Goal: Task Accomplishment & Management: Manage account settings

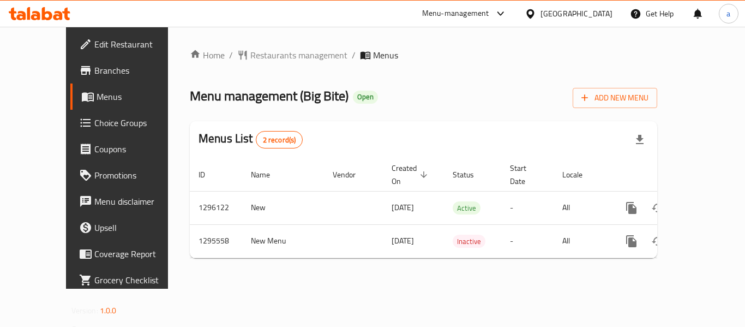
click at [580, 19] on div "Oman" at bounding box center [568, 14] width 105 height 26
click at [540, 14] on div at bounding box center [533, 14] width 16 height 12
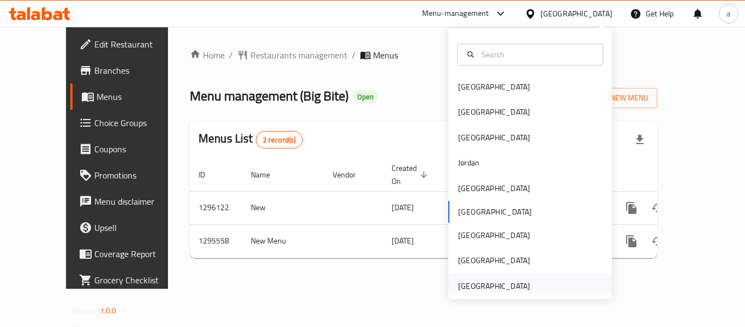
click at [479, 289] on div "[GEOGRAPHIC_DATA]" at bounding box center [494, 286] width 72 height 12
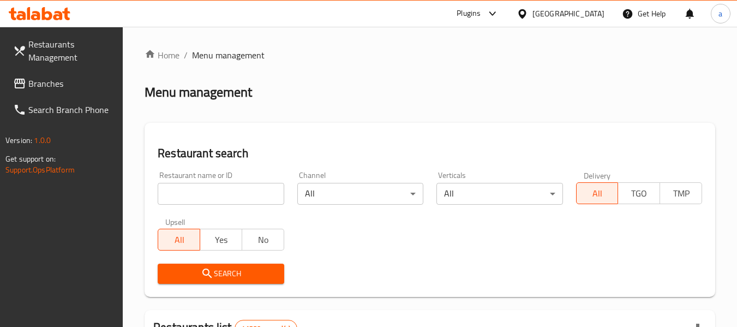
click at [64, 90] on link "Branches" at bounding box center [63, 83] width 119 height 26
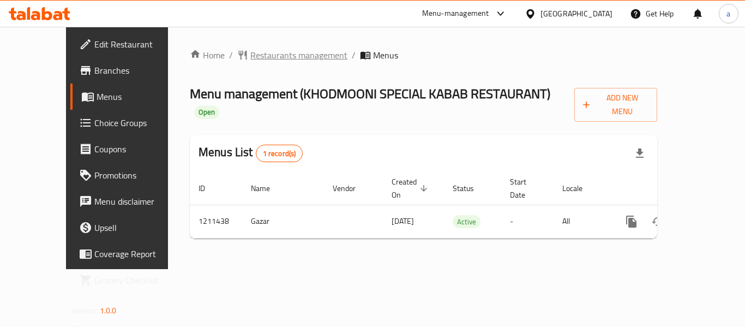
click at [250, 53] on span "Restaurants management" at bounding box center [298, 55] width 97 height 13
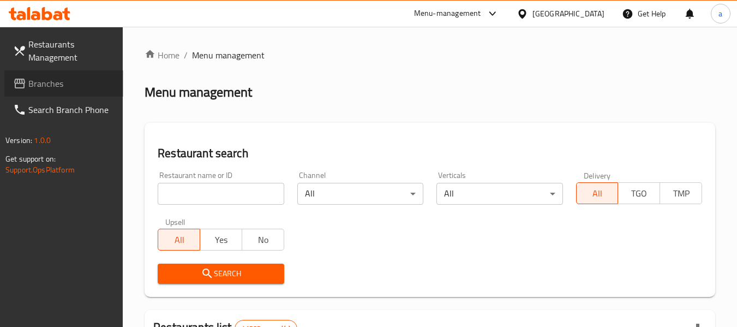
click at [69, 83] on span "Branches" at bounding box center [71, 83] width 86 height 13
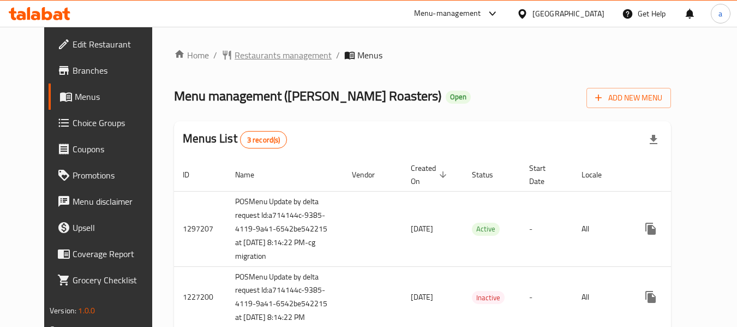
click at [223, 53] on icon "breadcrumb" at bounding box center [227, 55] width 8 height 9
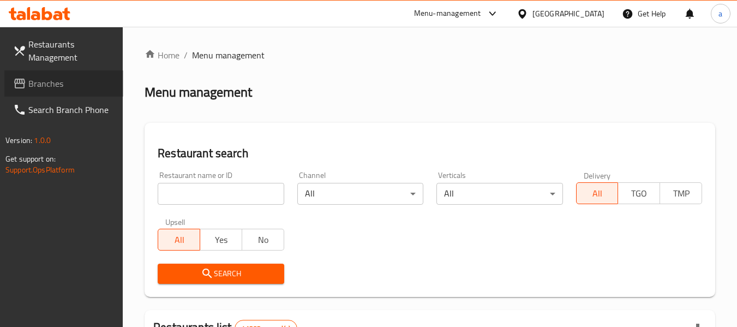
click at [80, 91] on link "Branches" at bounding box center [63, 83] width 119 height 26
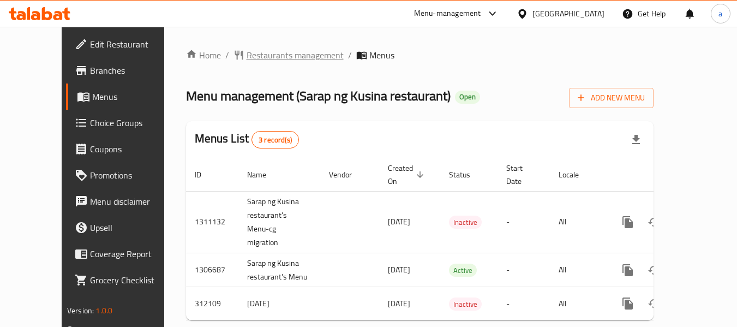
click at [251, 54] on span "Restaurants management" at bounding box center [294, 55] width 97 height 13
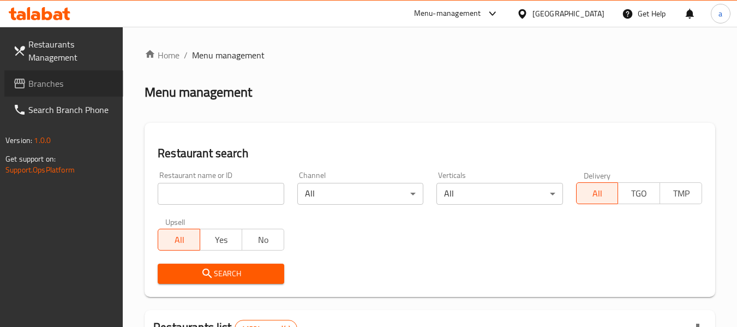
click at [76, 76] on link "Branches" at bounding box center [63, 83] width 119 height 26
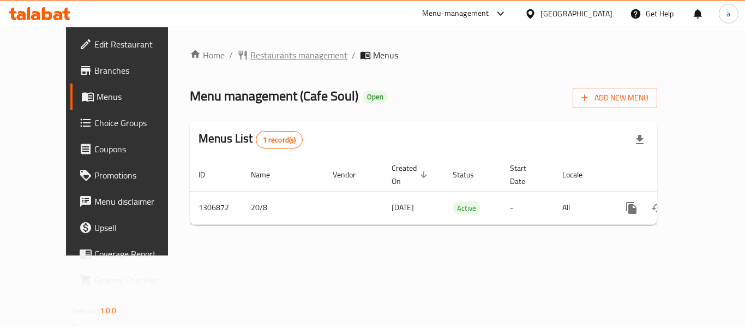
click at [251, 58] on span "Restaurants management" at bounding box center [298, 55] width 97 height 13
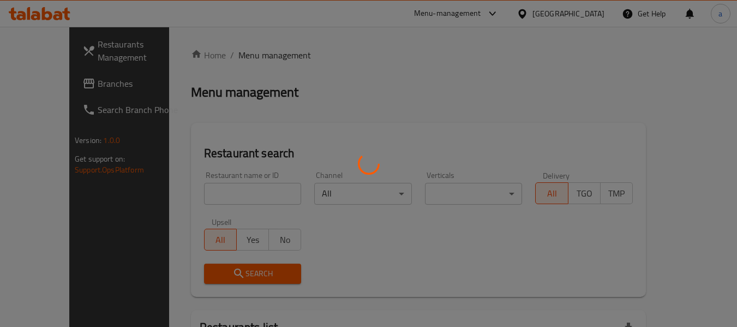
drag, startPoint x: 251, startPoint y: 58, endPoint x: 213, endPoint y: 55, distance: 38.9
click at [213, 55] on div at bounding box center [368, 163] width 737 height 327
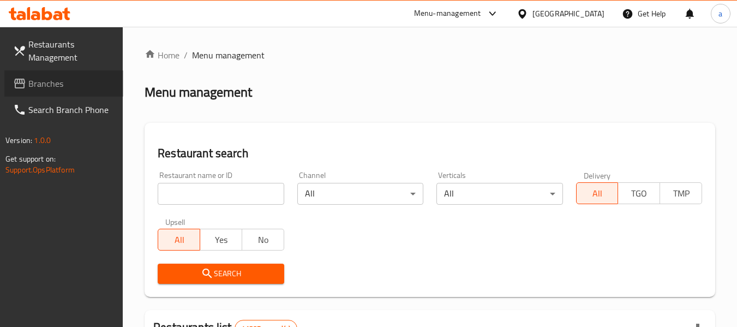
click at [53, 89] on span "Branches" at bounding box center [71, 83] width 86 height 13
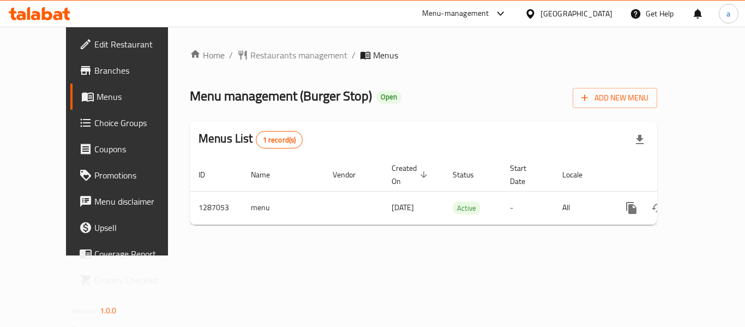
click at [225, 71] on div "Home / Restaurants management / Menus Menu management ( Burger Stop ) Open Add …" at bounding box center [423, 141] width 467 height 185
click at [250, 62] on span "Restaurants management" at bounding box center [298, 55] width 97 height 13
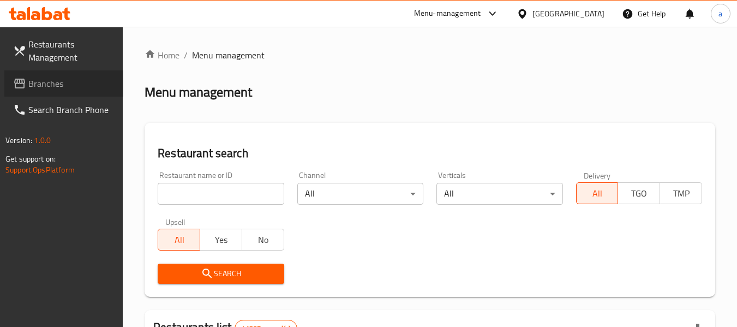
click at [83, 90] on link "Branches" at bounding box center [63, 83] width 119 height 26
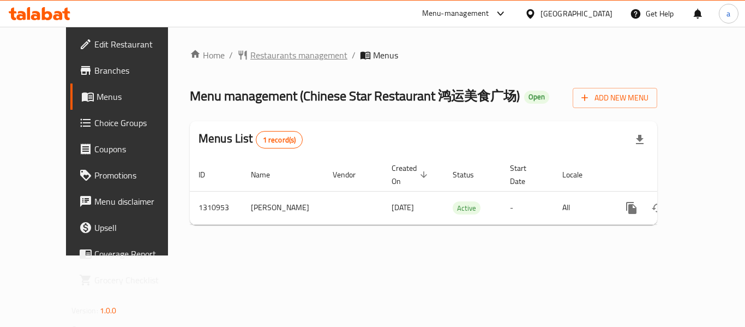
click at [262, 49] on span "Restaurants management" at bounding box center [298, 55] width 97 height 13
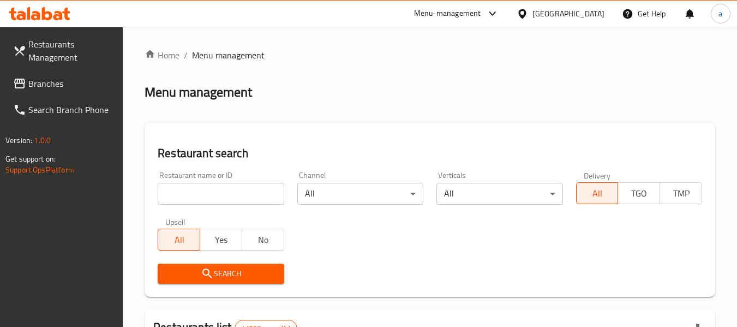
click at [73, 83] on span "Branches" at bounding box center [71, 83] width 86 height 13
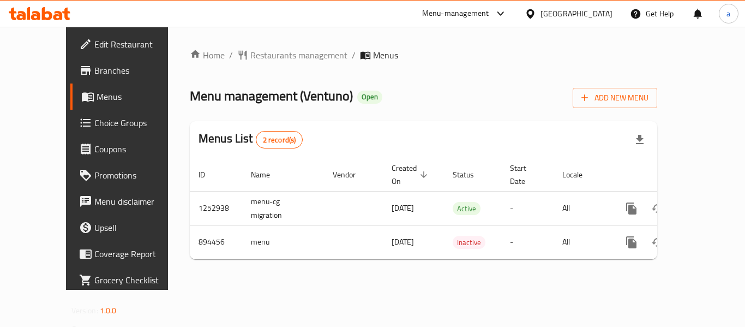
click at [594, 13] on div "[GEOGRAPHIC_DATA]" at bounding box center [576, 14] width 72 height 12
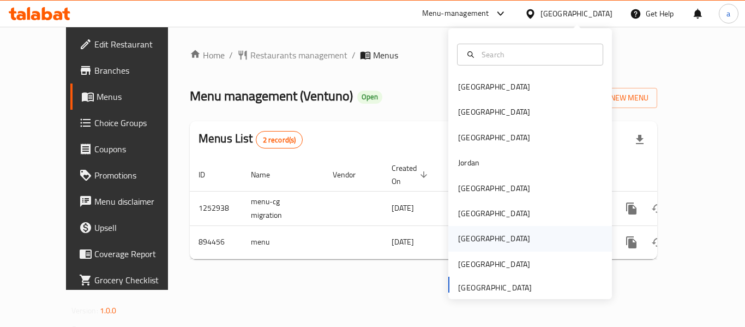
click at [498, 230] on div "Qatar" at bounding box center [530, 238] width 164 height 25
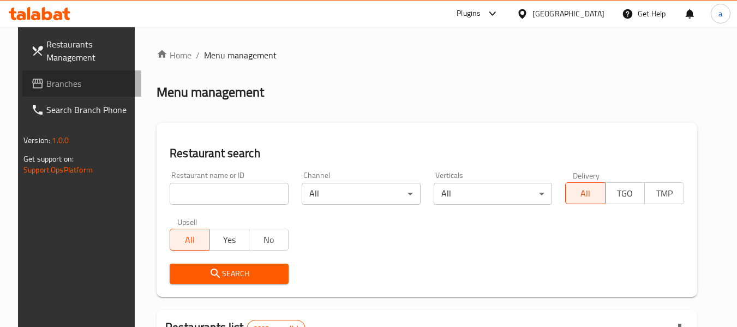
click at [54, 90] on span "Branches" at bounding box center [89, 83] width 86 height 13
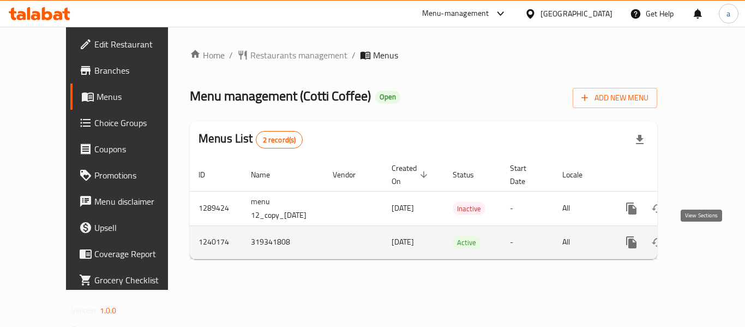
click at [705, 244] on icon "enhanced table" at bounding box center [710, 242] width 10 height 10
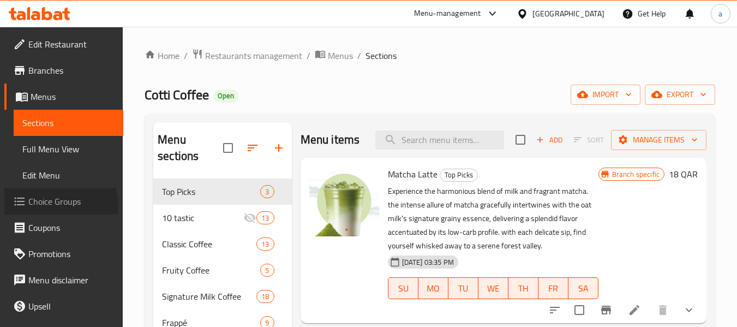
click at [56, 206] on span "Choice Groups" at bounding box center [71, 201] width 86 height 13
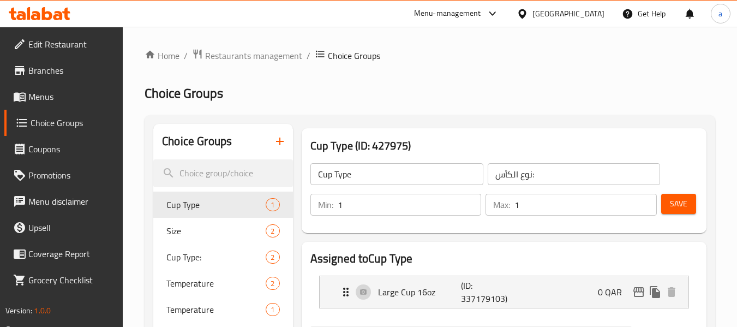
scroll to position [55, 0]
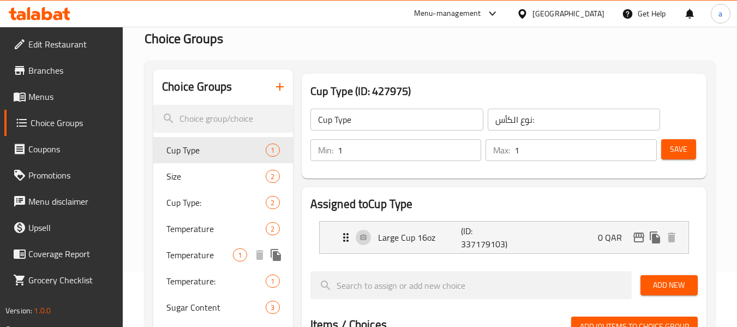
click at [192, 250] on span "Temperature" at bounding box center [199, 254] width 67 height 13
type input "Temperature"
type input "درجة حرارة"
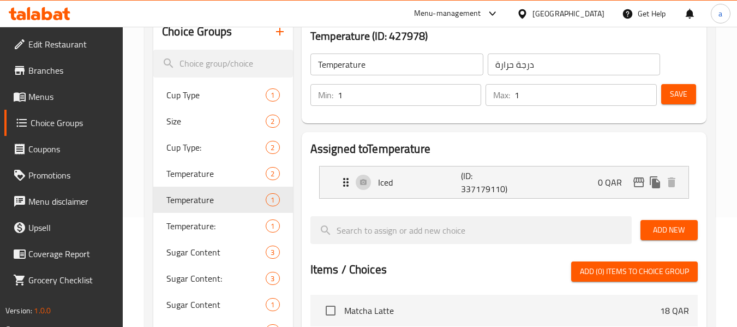
scroll to position [109, 0]
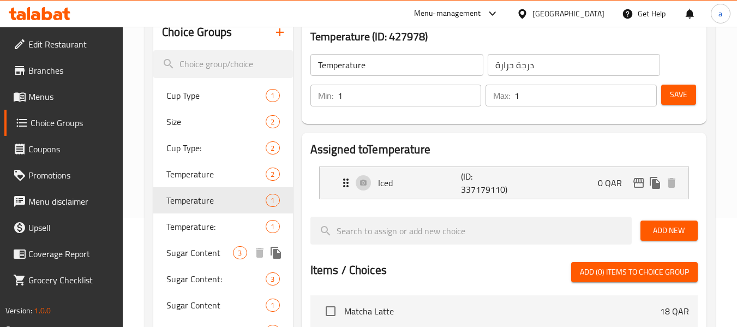
click at [214, 258] on span "Sugar Content" at bounding box center [199, 252] width 67 height 13
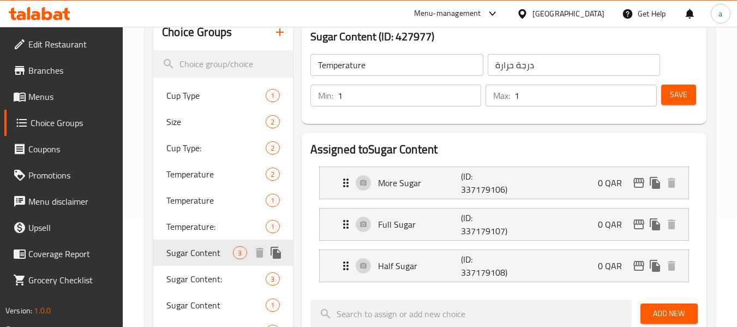
type input "Sugar Content"
type input "محتوى السكر"
type input "0"
drag, startPoint x: 214, startPoint y: 258, endPoint x: 631, endPoint y: 148, distance: 432.1
click at [631, 148] on h2 "Assigned to Sugar Content" at bounding box center [503, 149] width 387 height 16
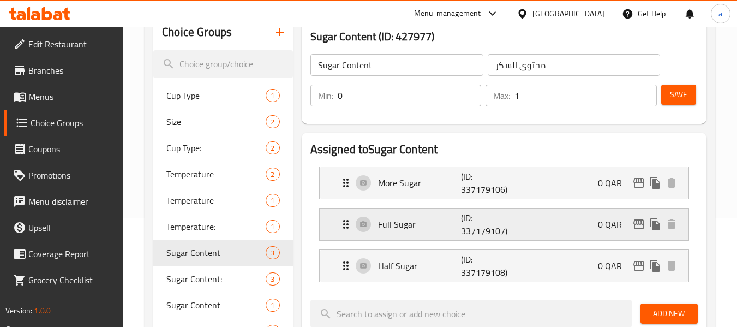
scroll to position [164, 0]
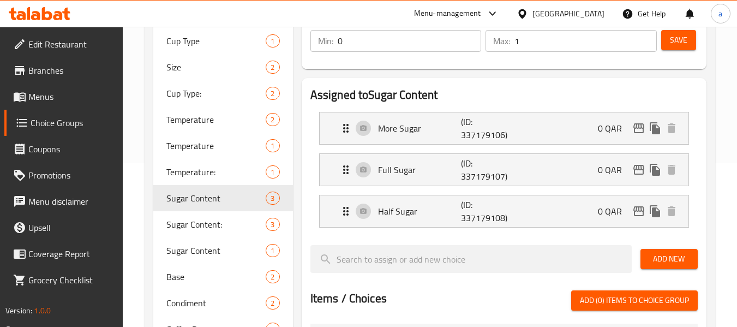
click at [567, 9] on div "Qatar" at bounding box center [560, 14] width 105 height 26
click at [532, 16] on div at bounding box center [524, 14] width 16 height 12
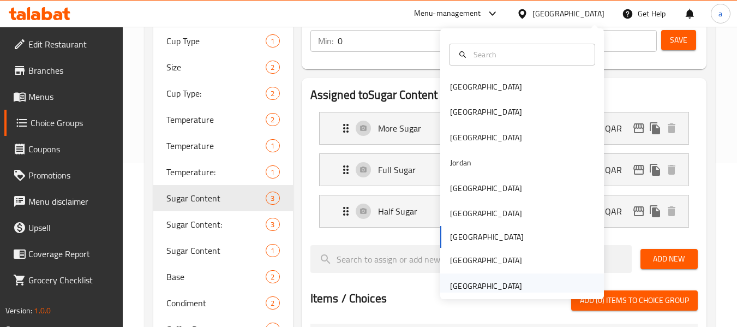
click at [475, 282] on div "[GEOGRAPHIC_DATA]" at bounding box center [486, 286] width 72 height 12
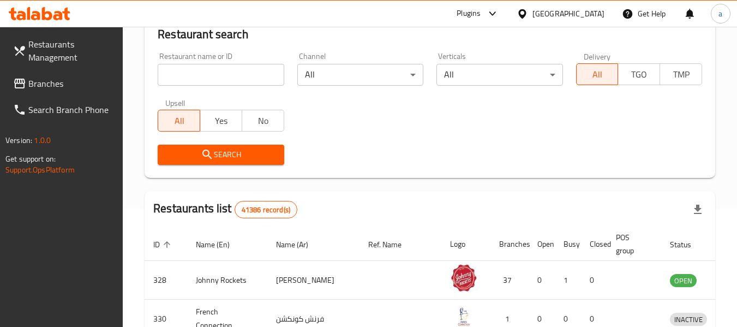
scroll to position [164, 0]
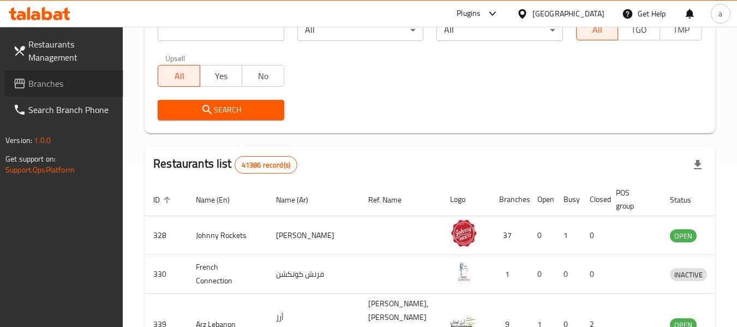
click at [59, 78] on span "Branches" at bounding box center [71, 83] width 86 height 13
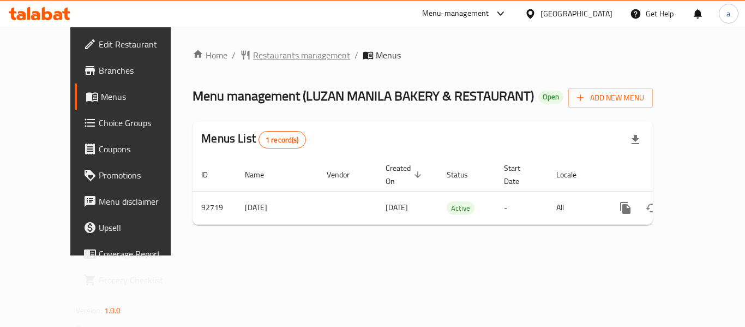
click at [253, 61] on span "Restaurants management" at bounding box center [301, 55] width 97 height 13
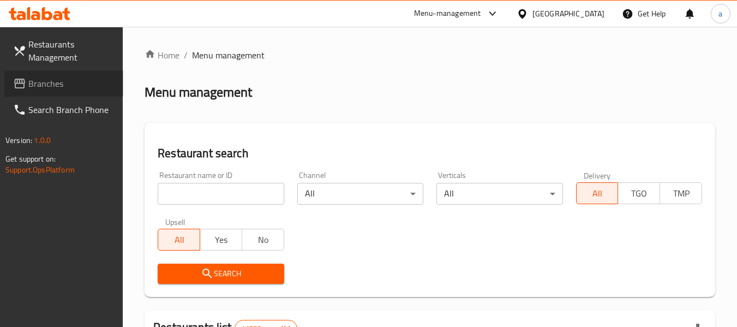
click at [81, 82] on span "Branches" at bounding box center [71, 83] width 86 height 13
